Goal: Task Accomplishment & Management: Use online tool/utility

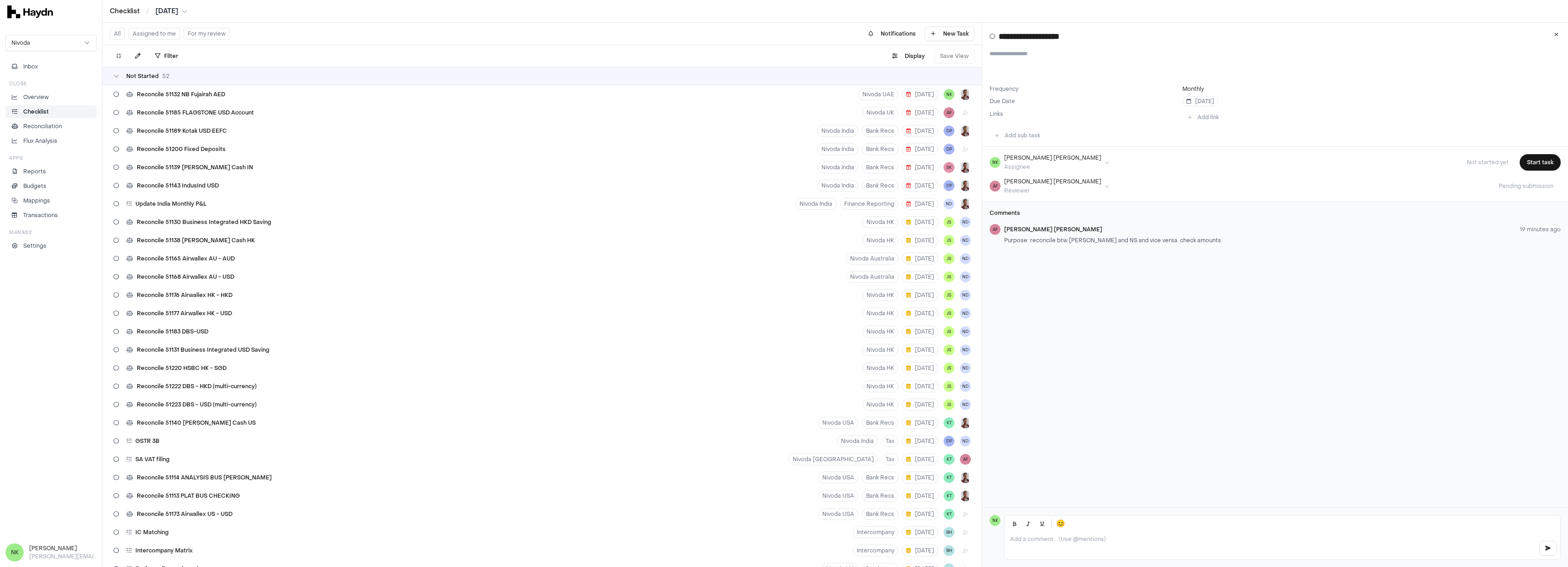
scroll to position [411, 0]
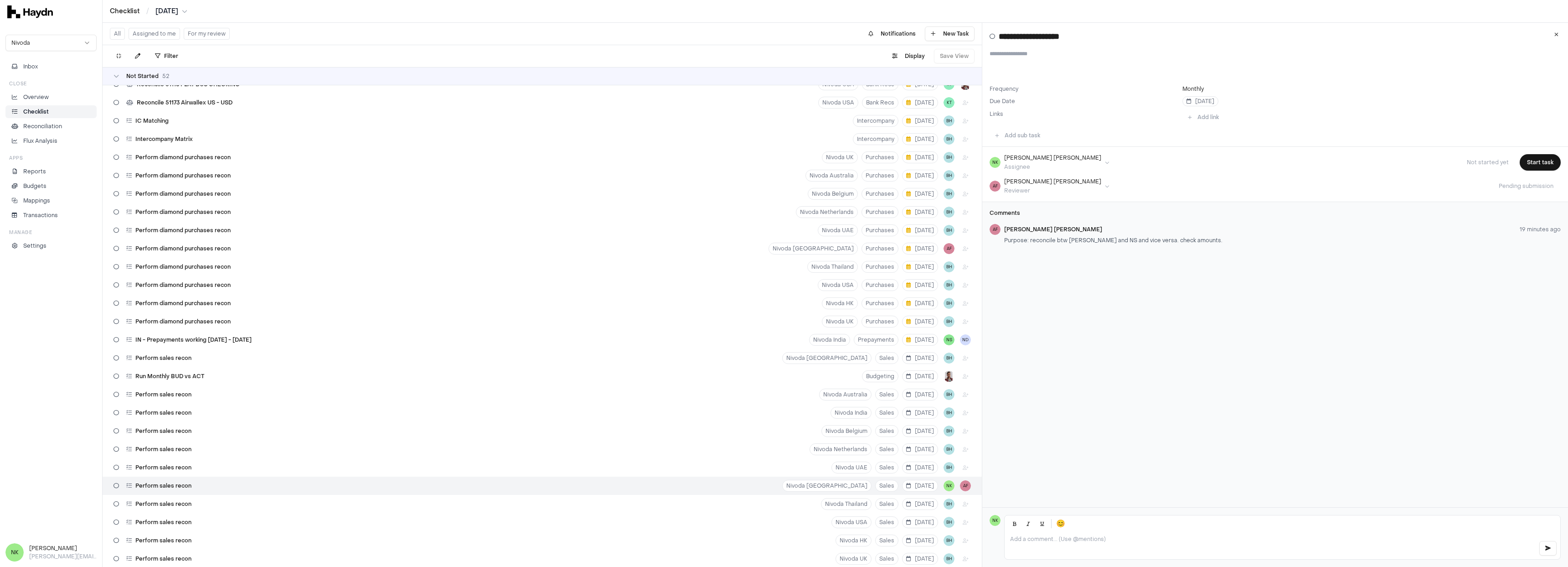
click at [157, 33] on button "Assigned to me" at bounding box center [154, 34] width 52 height 12
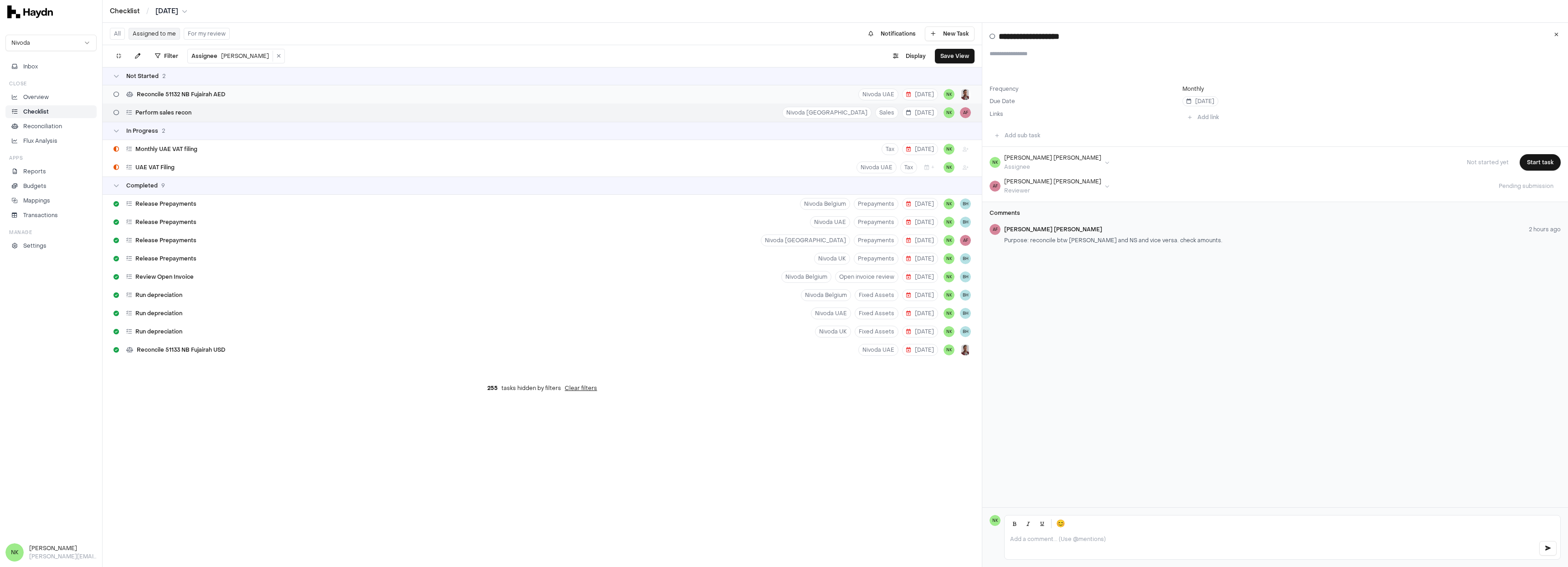
click at [285, 90] on div "Reconcile 51132 NB Fujairah AED Nivoda UAE 8 Aug NK" at bounding box center [542, 94] width 879 height 18
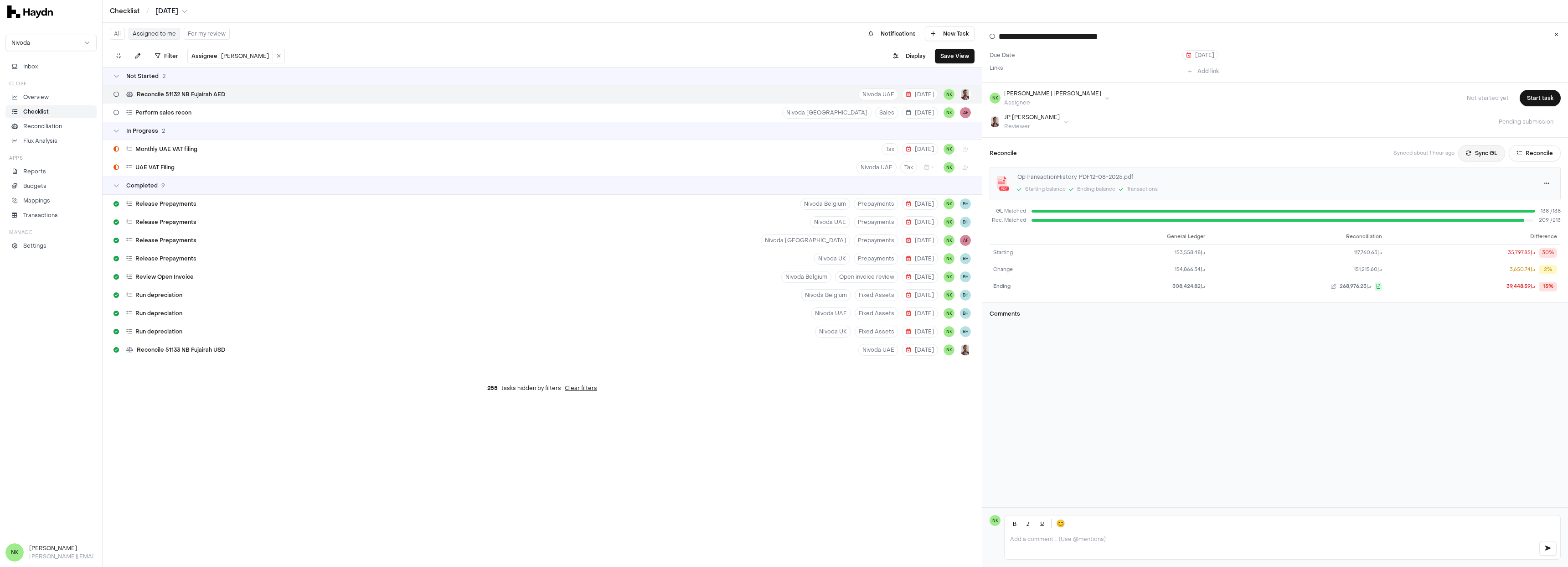
click at [669, 151] on icon at bounding box center [1469, 153] width 6 height 6
click at [669, 152] on button "Reconcile" at bounding box center [1535, 153] width 52 height 16
